Goal: Information Seeking & Learning: Learn about a topic

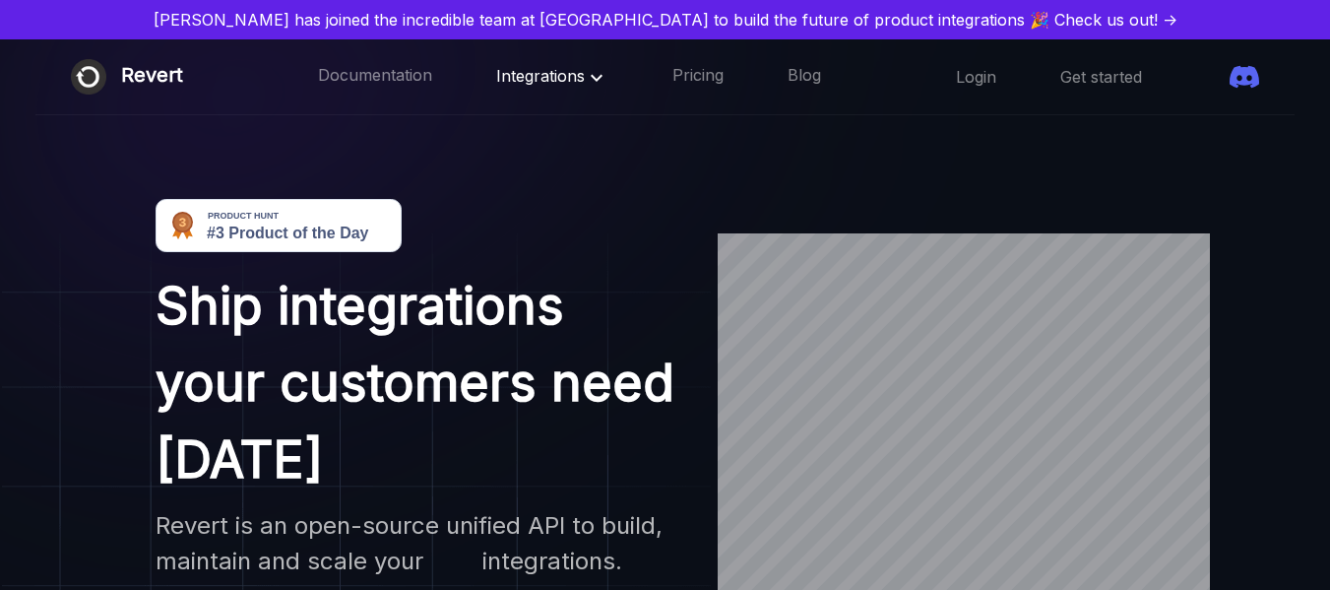
click at [545, 78] on span "Integrations" at bounding box center [552, 76] width 112 height 20
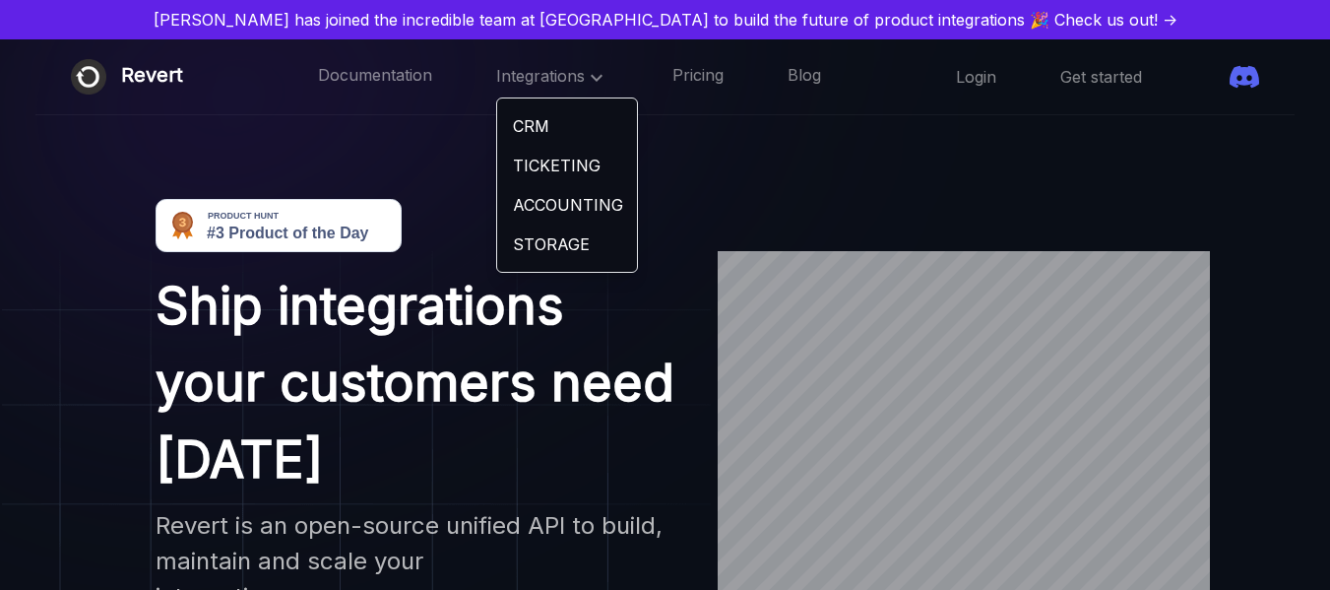
click at [497, 121] on link "CRM" at bounding box center [567, 125] width 140 height 39
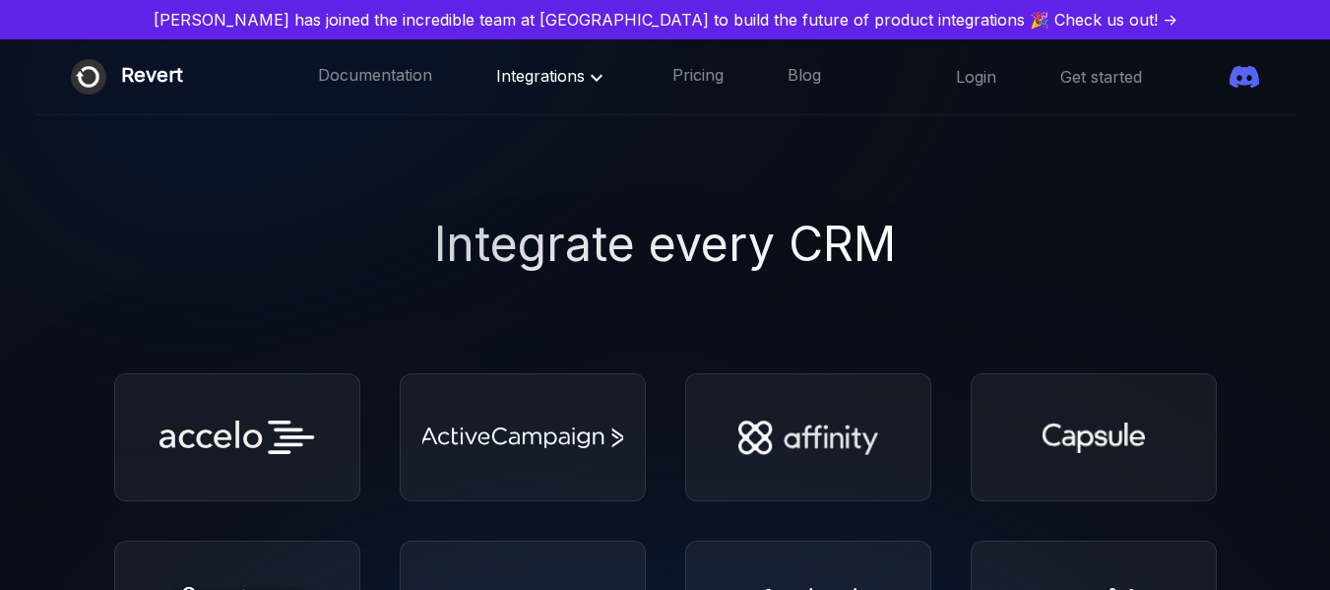
click at [591, 75] on icon at bounding box center [597, 77] width 12 height 7
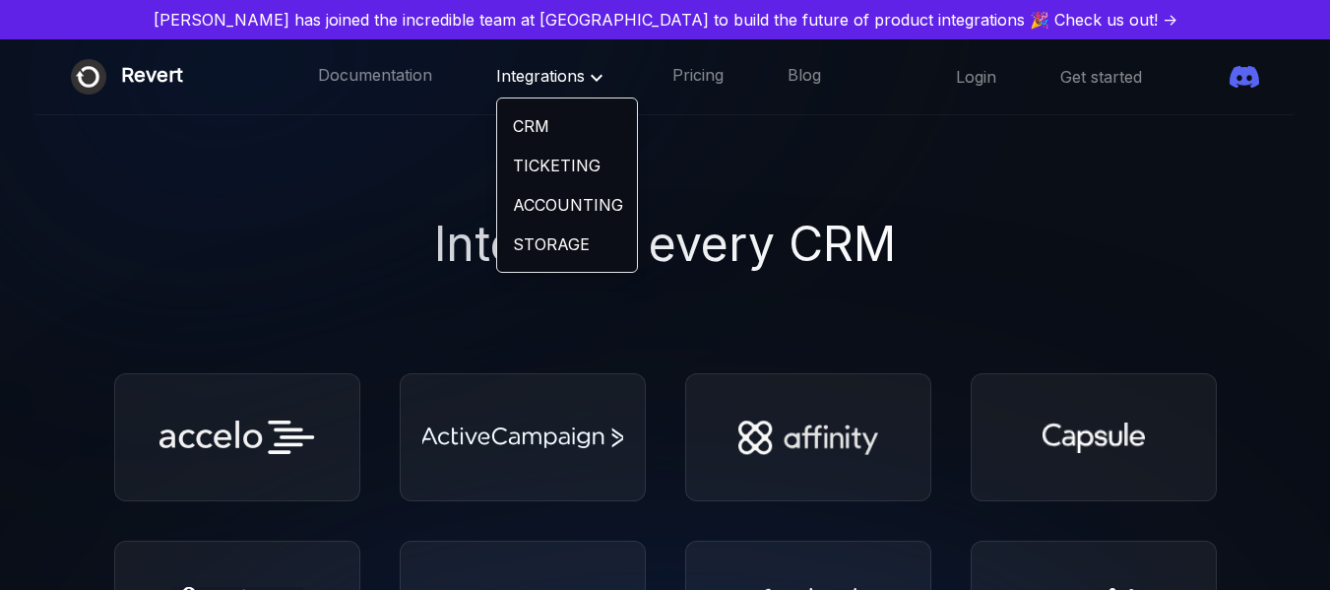
click at [527, 171] on link "TICKETING" at bounding box center [567, 165] width 140 height 39
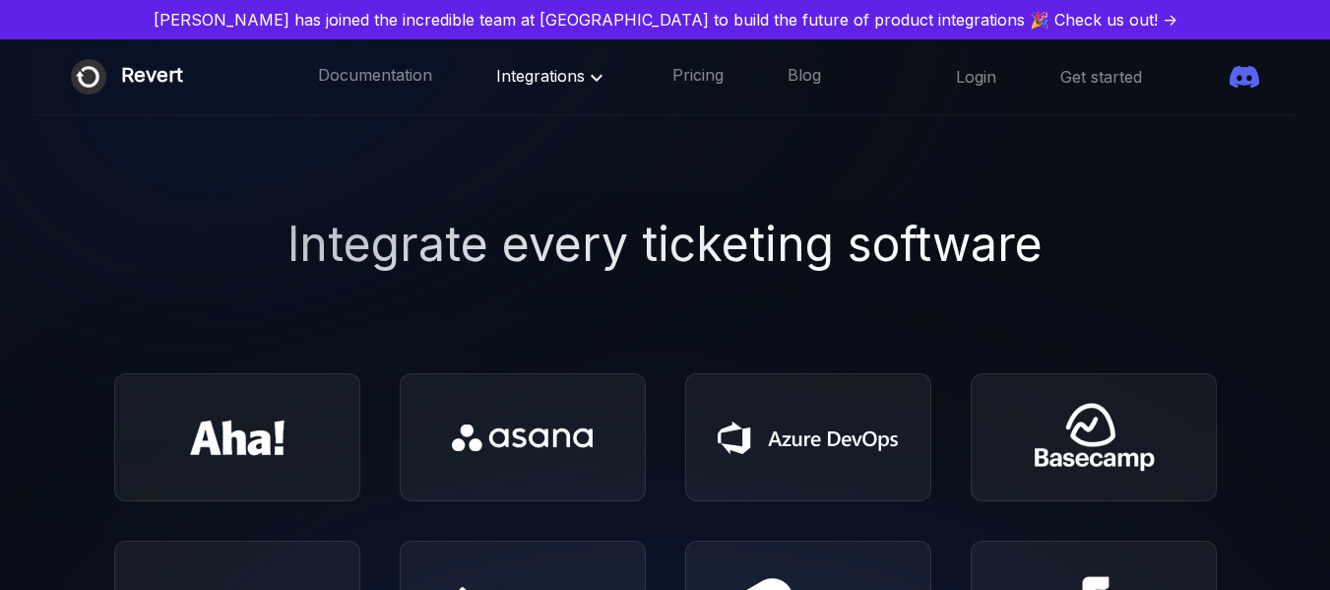
click at [585, 73] on icon at bounding box center [597, 78] width 24 height 24
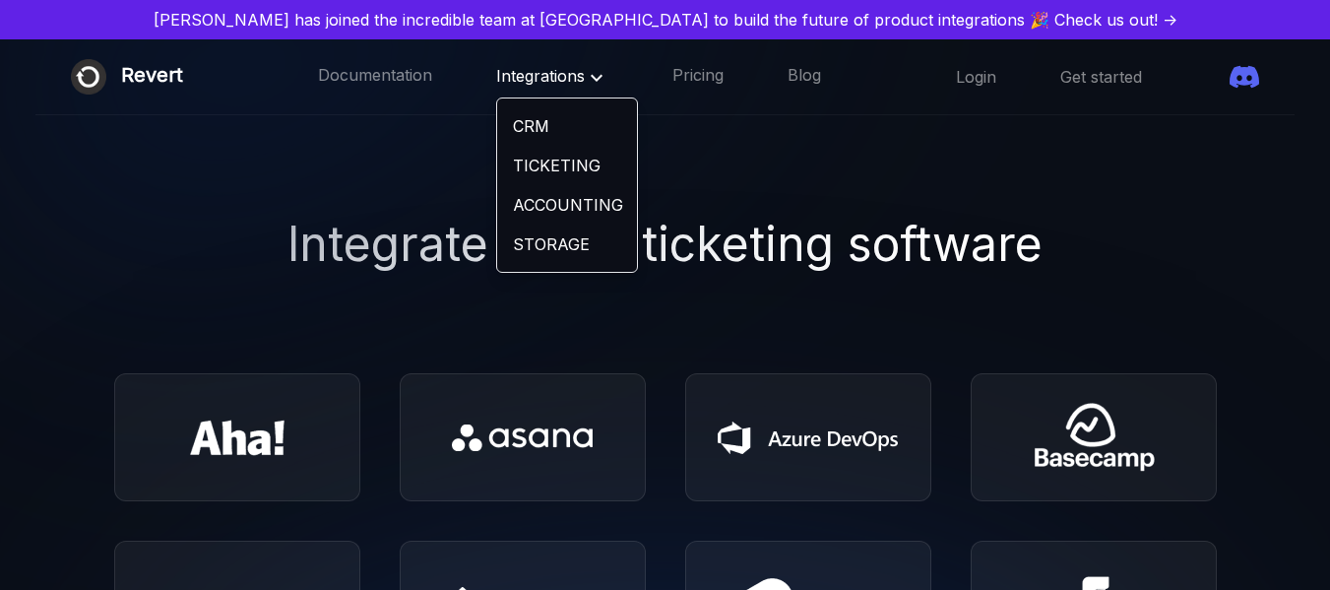
click at [532, 204] on link "ACCOUNTING" at bounding box center [567, 204] width 140 height 39
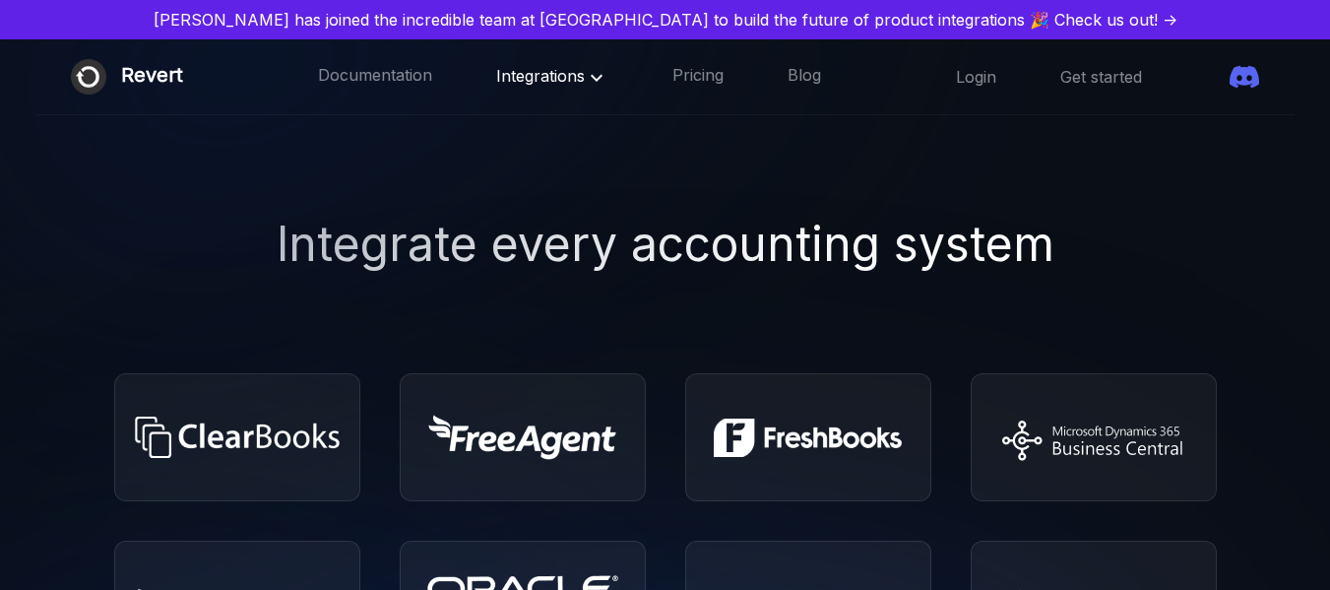
click at [585, 75] on icon at bounding box center [597, 78] width 24 height 24
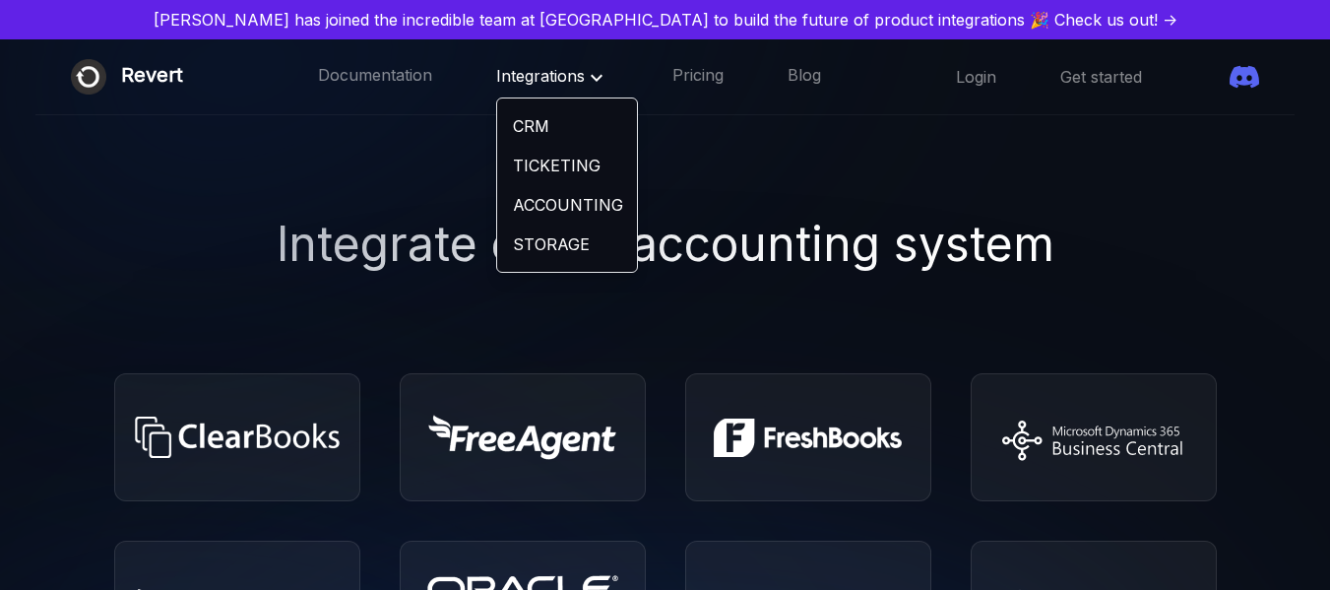
click at [518, 238] on link "STORAGE" at bounding box center [567, 243] width 140 height 39
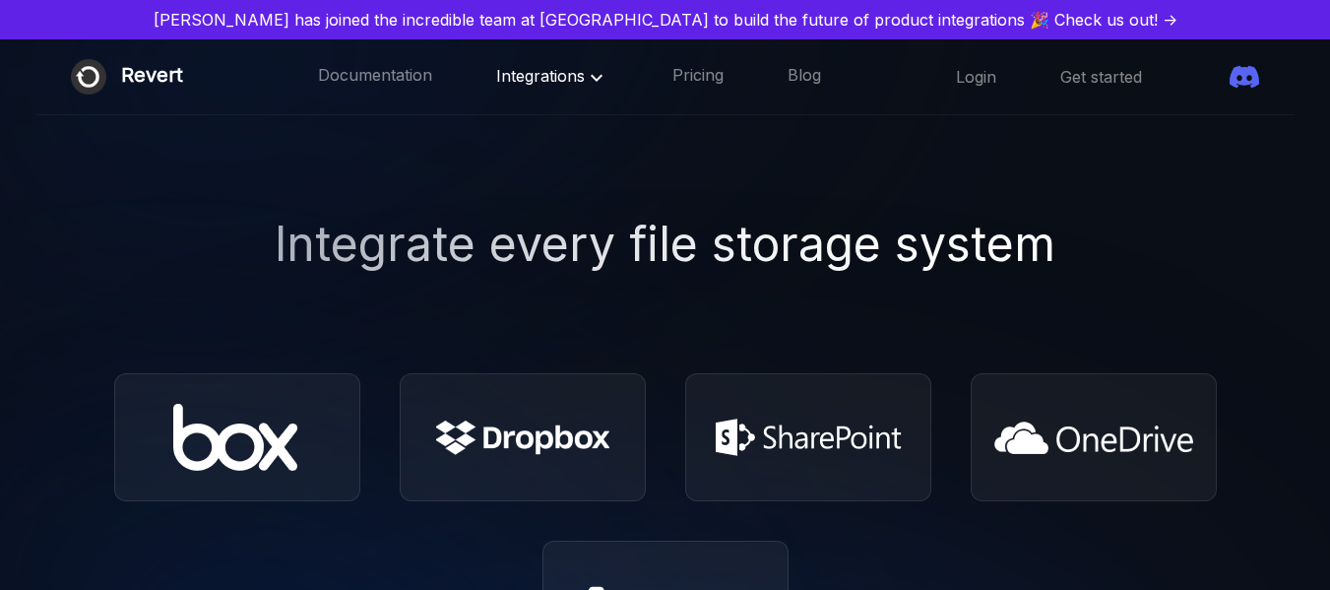
click at [537, 72] on span "Integrations" at bounding box center [552, 76] width 112 height 20
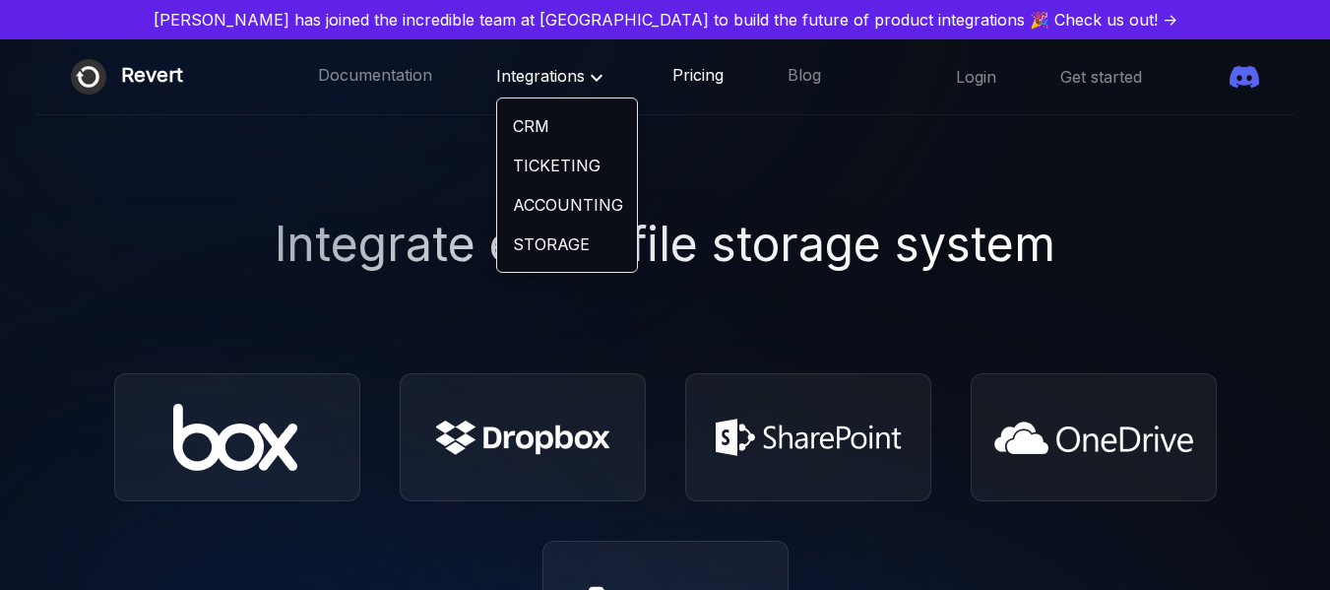
click at [672, 70] on link "Pricing" at bounding box center [697, 77] width 51 height 26
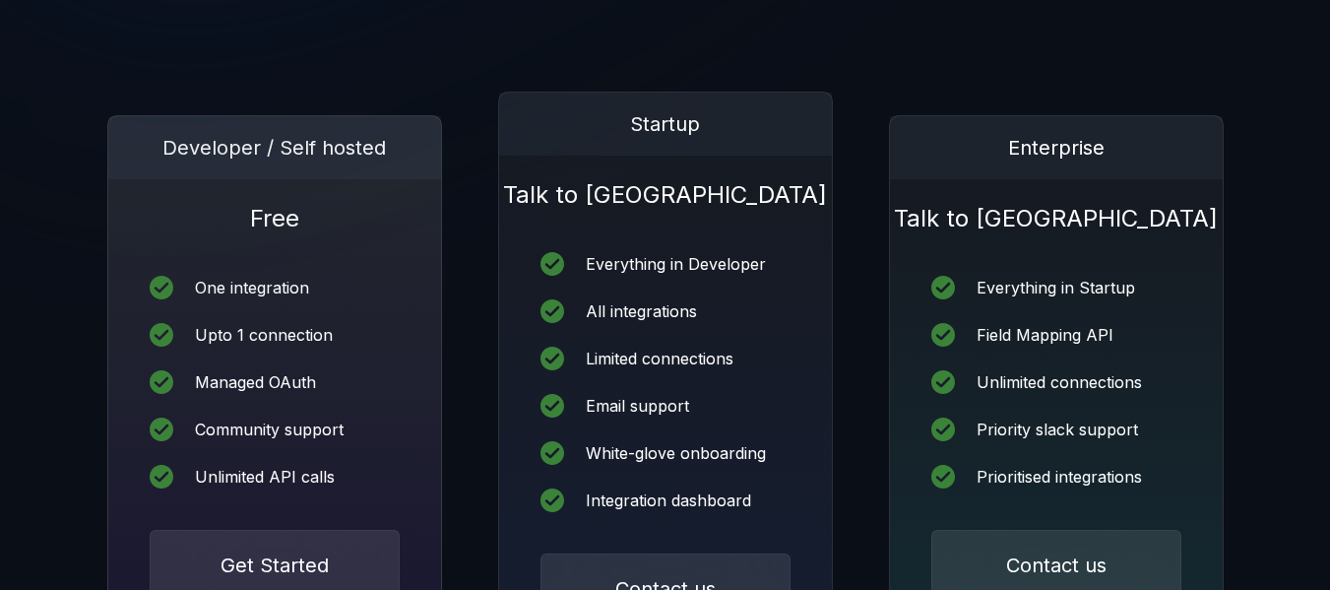
scroll to position [325, 0]
